Goal: Task Accomplishment & Management: Manage account settings

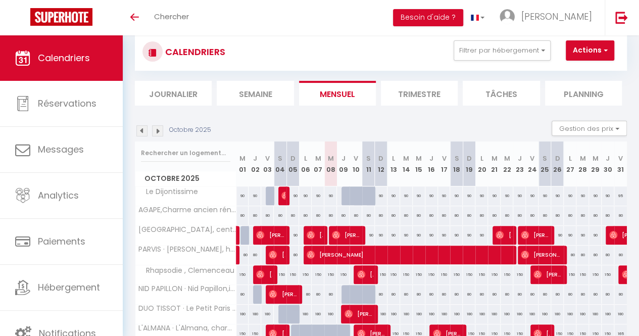
scroll to position [152, 0]
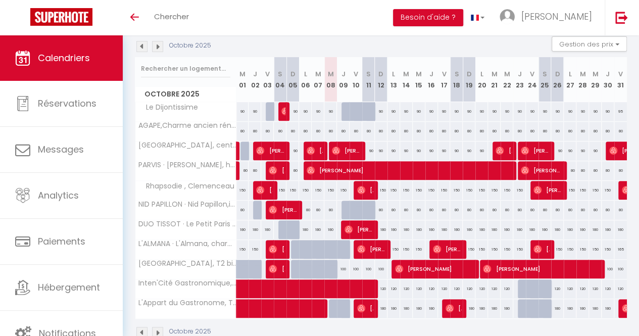
click at [393, 246] on div "150" at bounding box center [393, 249] width 13 height 19
type input "150"
type input "Lun 13 Octobre 2025"
type input "[DATE] Octobre 2025"
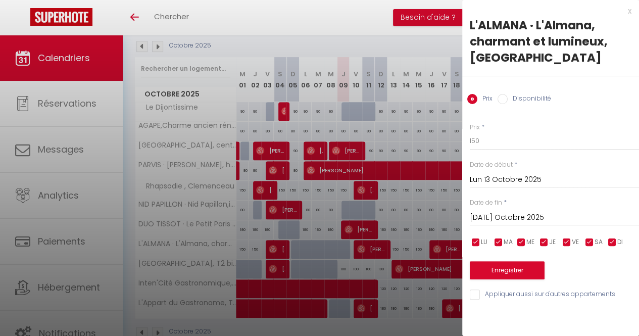
click at [500, 100] on input "Disponibilité" at bounding box center [502, 99] width 10 height 10
radio input "true"
radio input "false"
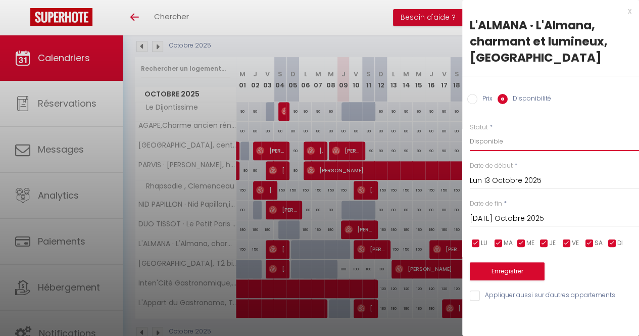
click at [491, 138] on select "Disponible Indisponible" at bounding box center [554, 141] width 169 height 19
select select "0"
click at [470, 132] on select "Disponible Indisponible" at bounding box center [554, 141] width 169 height 19
click at [503, 216] on input "[DATE] Octobre 2025" at bounding box center [554, 218] width 169 height 13
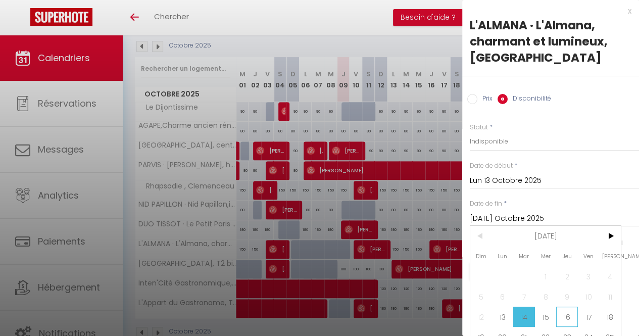
click at [569, 312] on span "16" at bounding box center [567, 317] width 22 height 20
type input "Jeu 16 Octobre 2025"
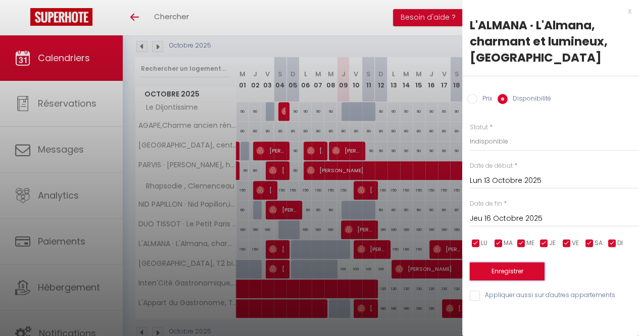
click at [515, 270] on button "Enregistrer" at bounding box center [507, 271] width 75 height 18
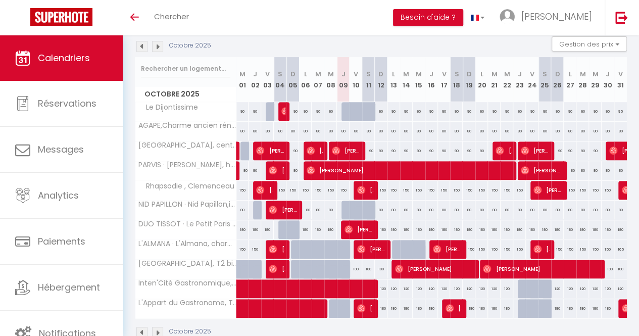
click at [387, 248] on div "150" at bounding box center [393, 249] width 13 height 19
select select "1"
type input "Lun 13 Octobre 2025"
type input "[DATE] Octobre 2025"
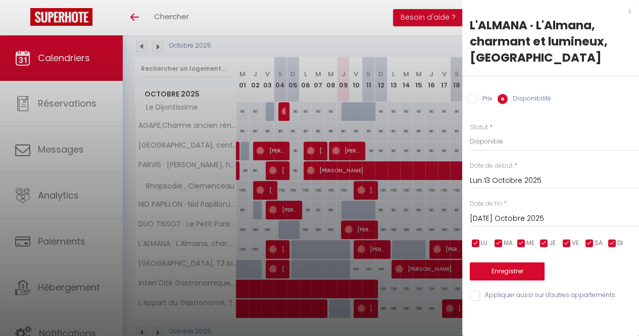
click at [629, 11] on div "x" at bounding box center [546, 11] width 169 height 12
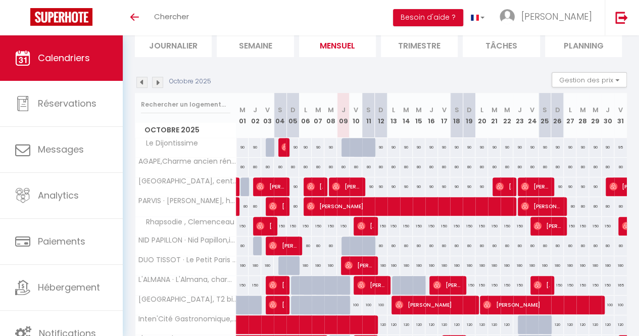
scroll to position [101, 0]
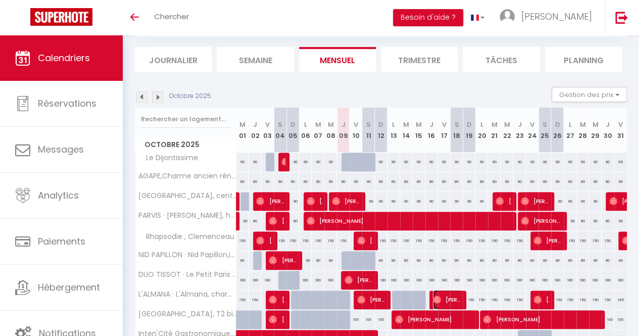
click at [443, 295] on span "[PERSON_NAME]" at bounding box center [447, 299] width 28 height 19
select select "OK"
select select "0"
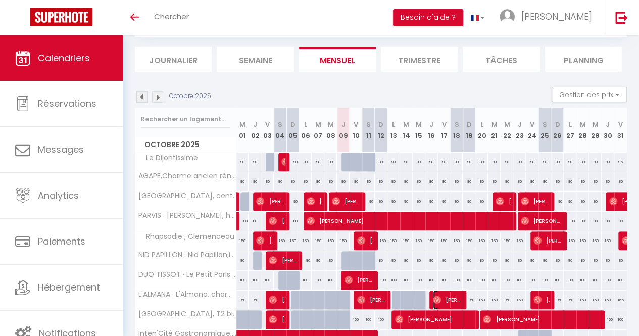
select select "1"
select select
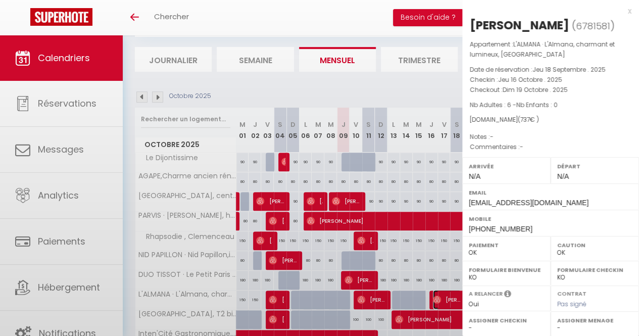
select select "23637"
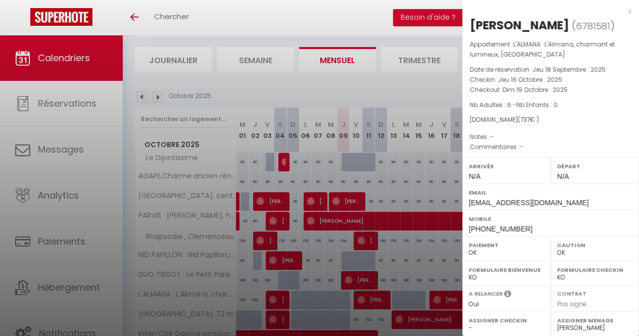
click at [620, 10] on div "x" at bounding box center [546, 11] width 169 height 12
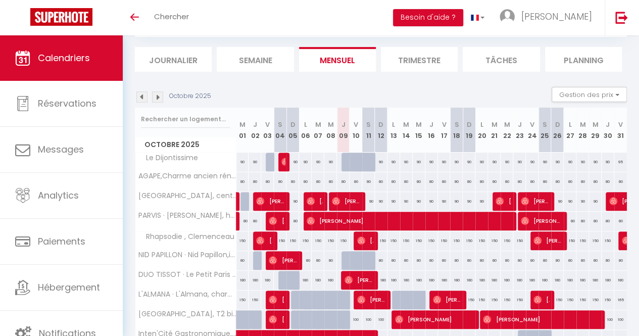
scroll to position [181, 0]
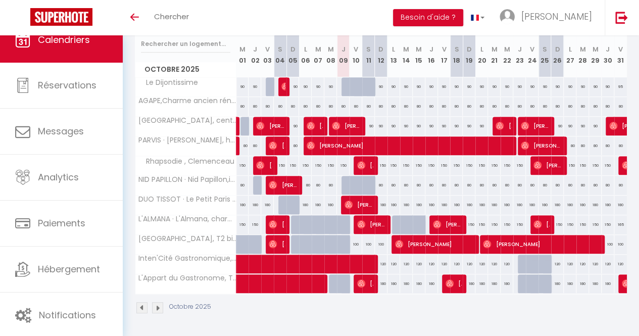
click at [242, 98] on div "80" at bounding box center [242, 106] width 13 height 19
select select "1"
type input "Mer 01 Octobre 2025"
type input "Jeu 02 Octobre 2025"
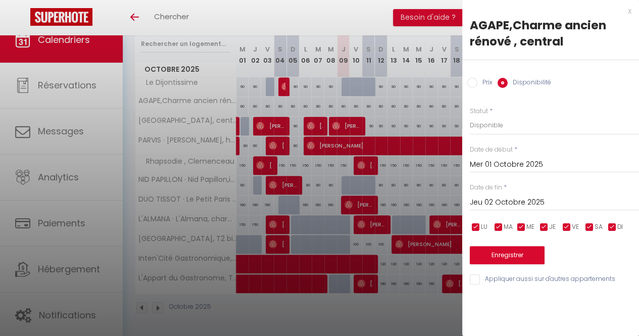
click at [628, 9] on div "x" at bounding box center [546, 11] width 169 height 12
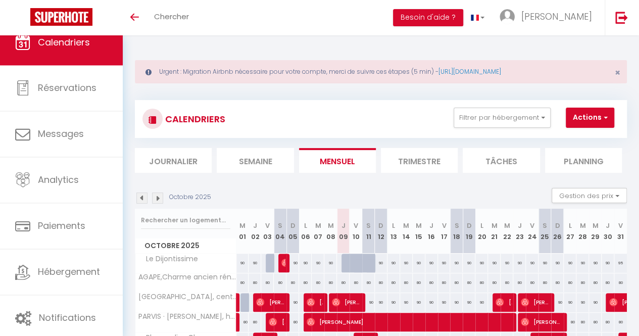
scroll to position [0, 0]
click at [173, 158] on li "Journalier" at bounding box center [173, 160] width 77 height 25
